Goal: Navigation & Orientation: Find specific page/section

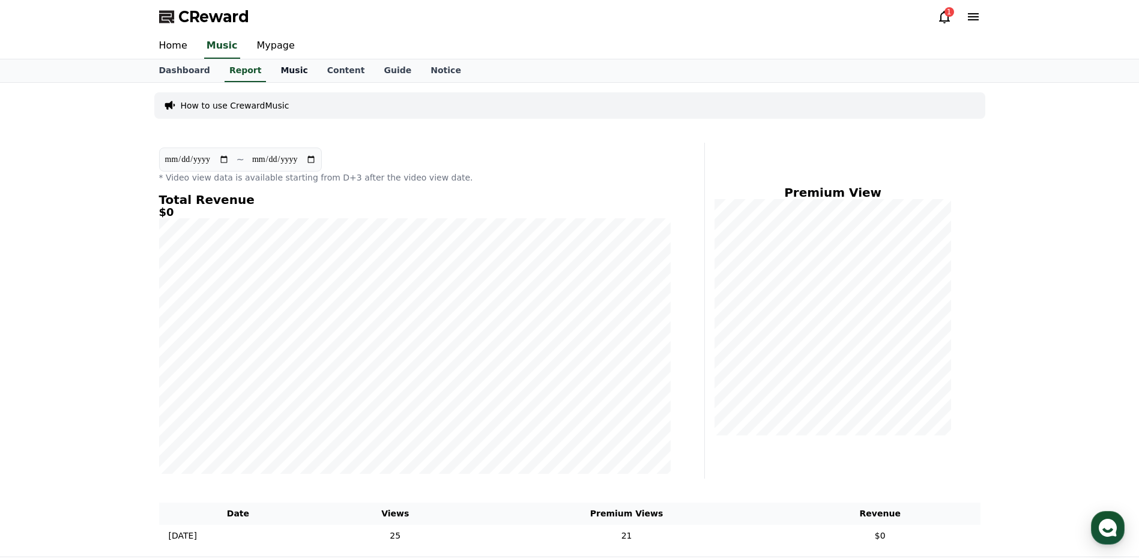
click at [301, 65] on link "Music" at bounding box center [294, 70] width 46 height 23
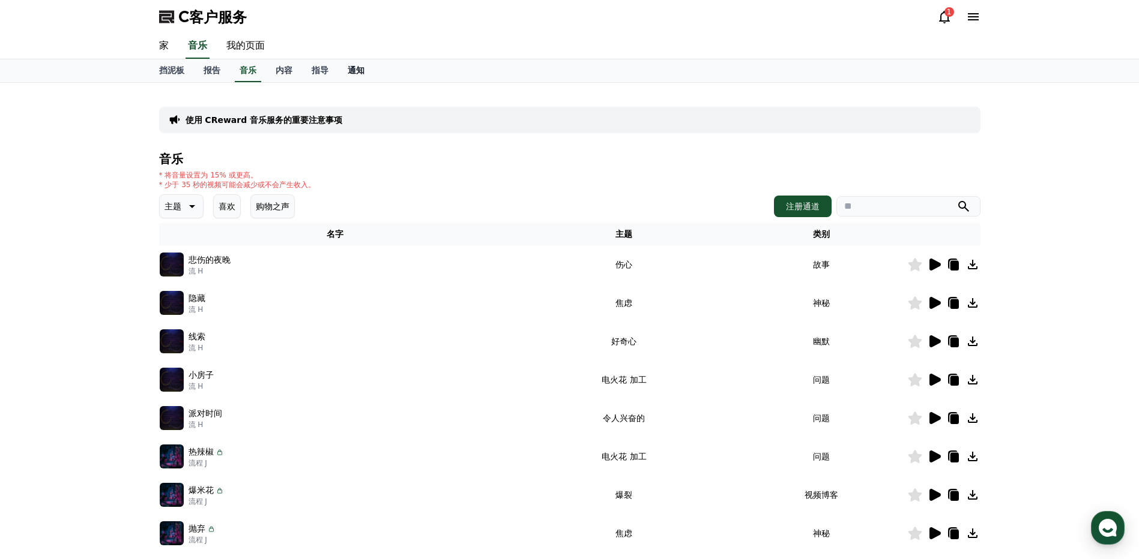
click at [351, 67] on font "通知" at bounding box center [356, 70] width 17 height 10
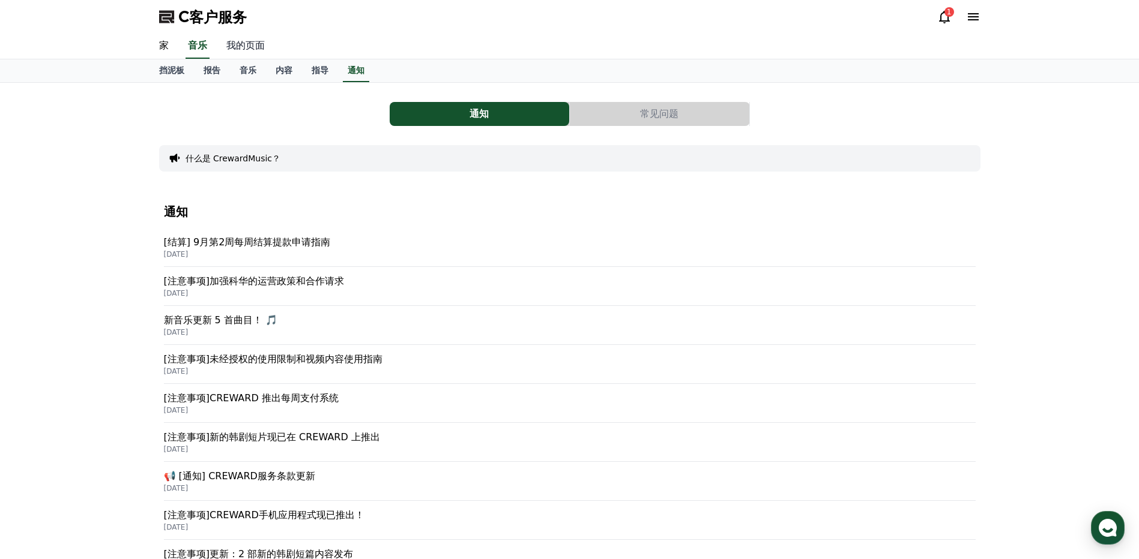
click at [245, 49] on link "我的页面" at bounding box center [246, 46] width 58 height 25
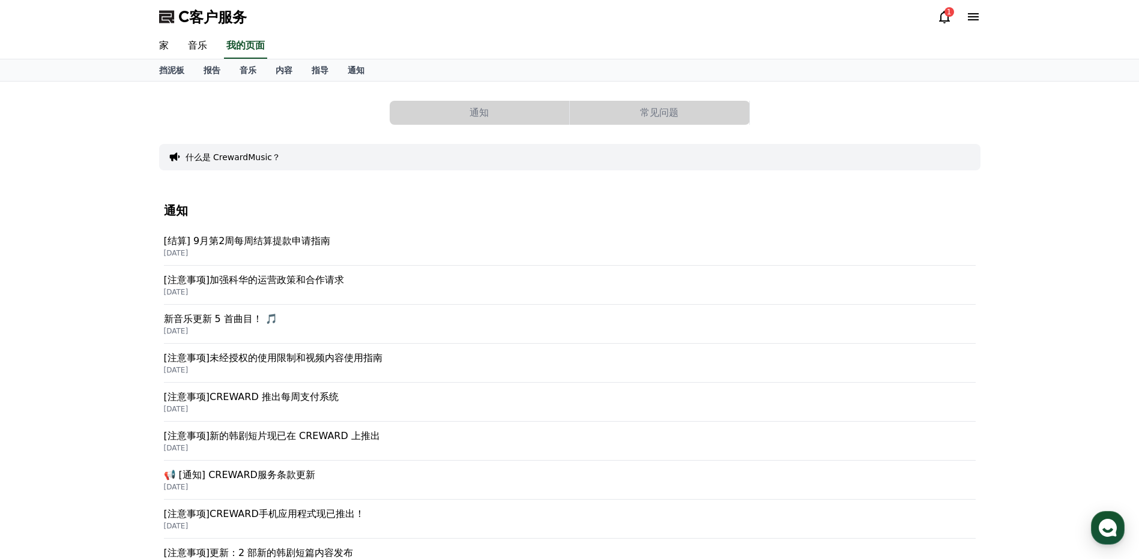
select select "**********"
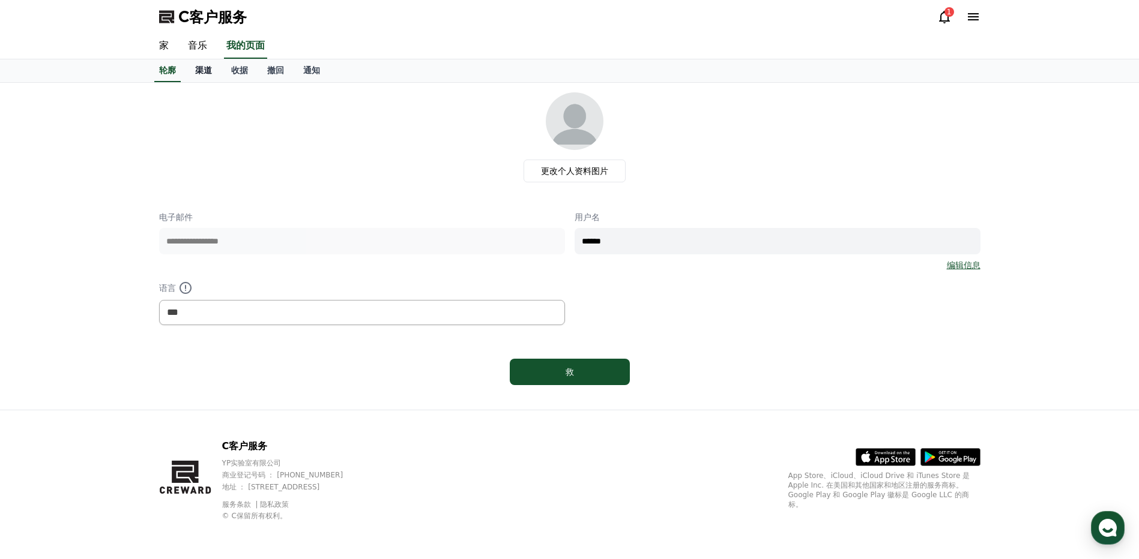
click at [208, 64] on link "渠道" at bounding box center [203, 70] width 36 height 23
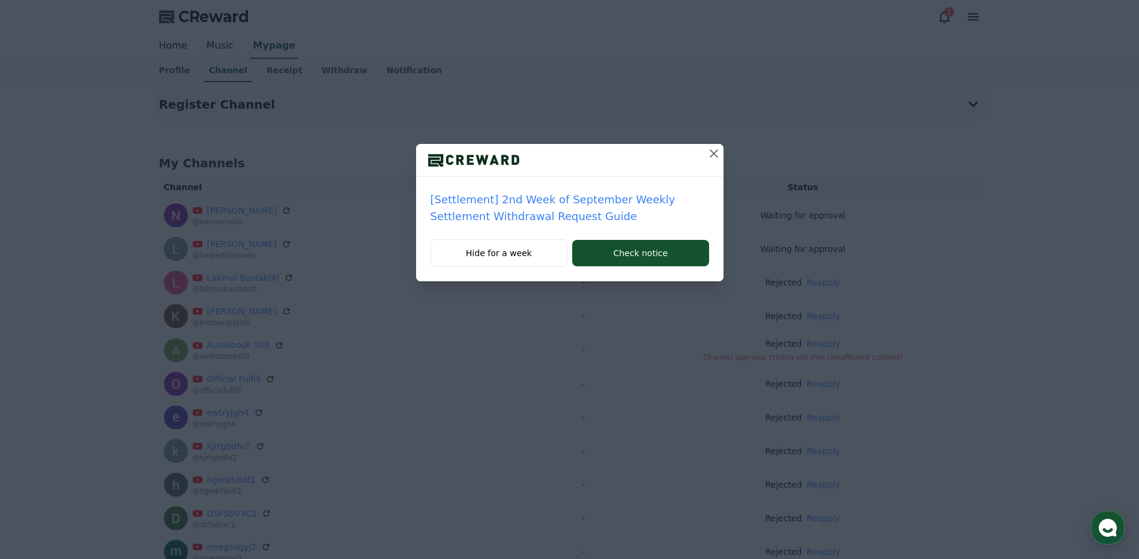
click at [709, 152] on icon at bounding box center [713, 153] width 14 height 14
click at [707, 148] on icon at bounding box center [713, 153] width 14 height 14
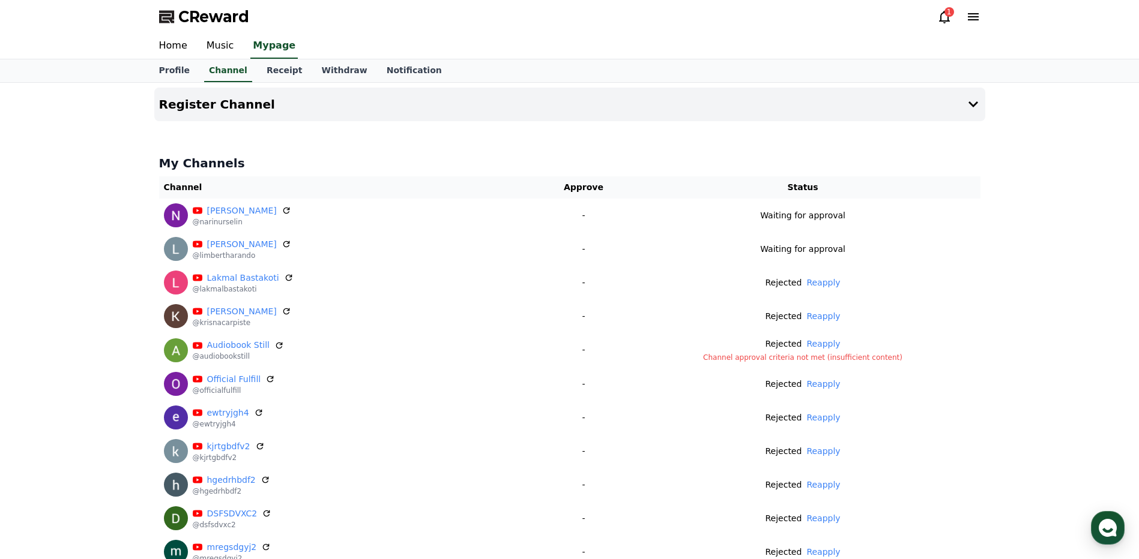
click at [943, 12] on icon at bounding box center [944, 17] width 11 height 13
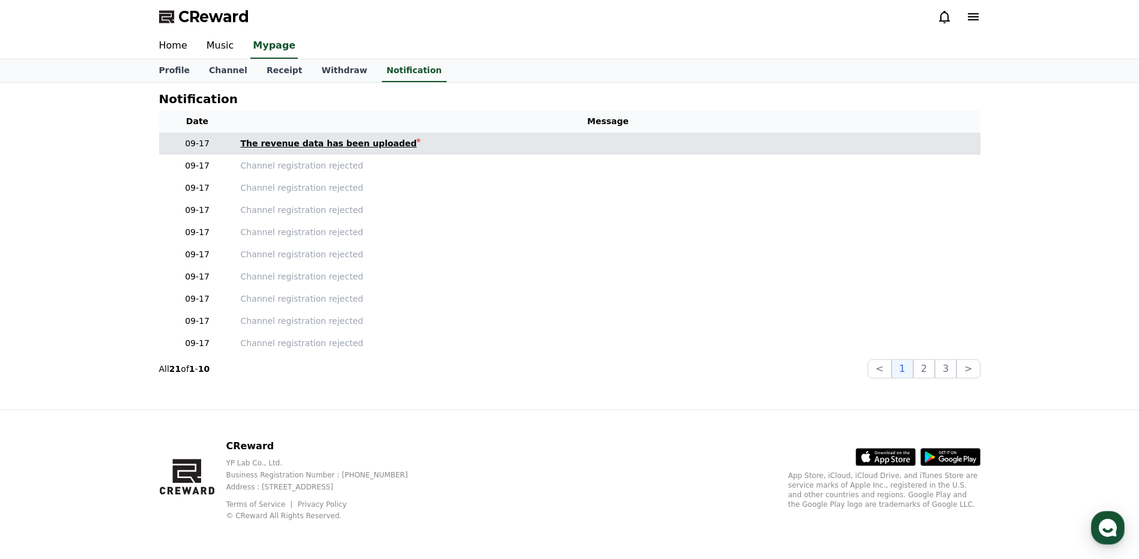
click at [382, 146] on div "The revenue data has been uploaded" at bounding box center [329, 143] width 176 height 13
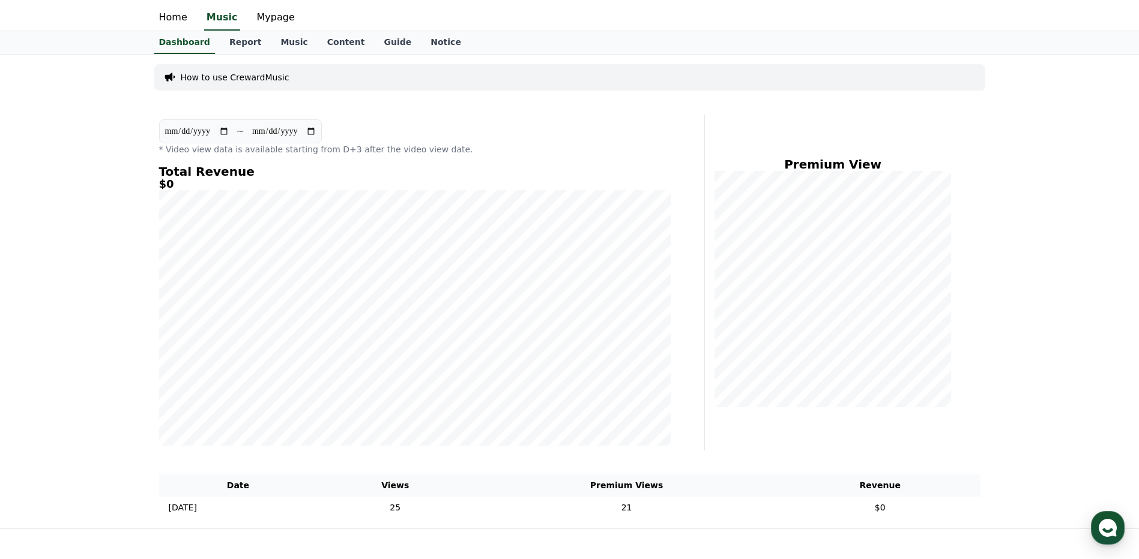
scroll to position [27, 0]
